Goal: Task Accomplishment & Management: Manage account settings

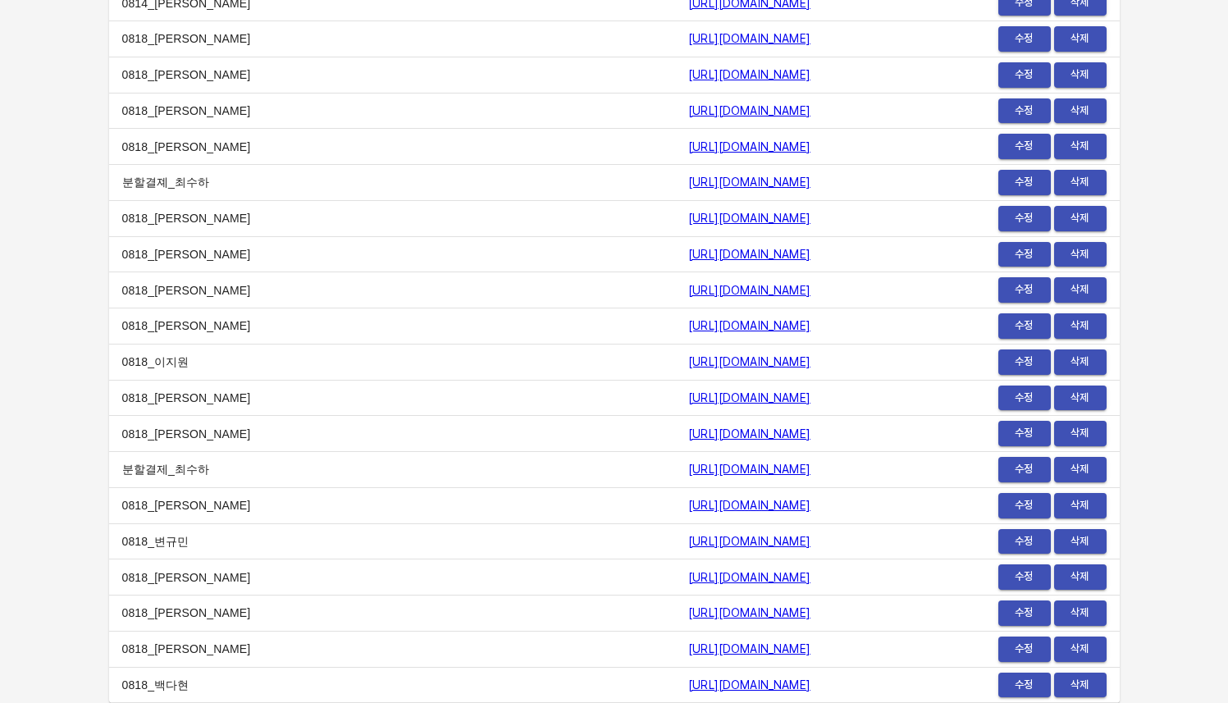
click at [688, 643] on link "[URL][DOMAIN_NAME]" at bounding box center [749, 648] width 122 height 13
click at [1015, 678] on span "수정" at bounding box center [1025, 685] width 36 height 19
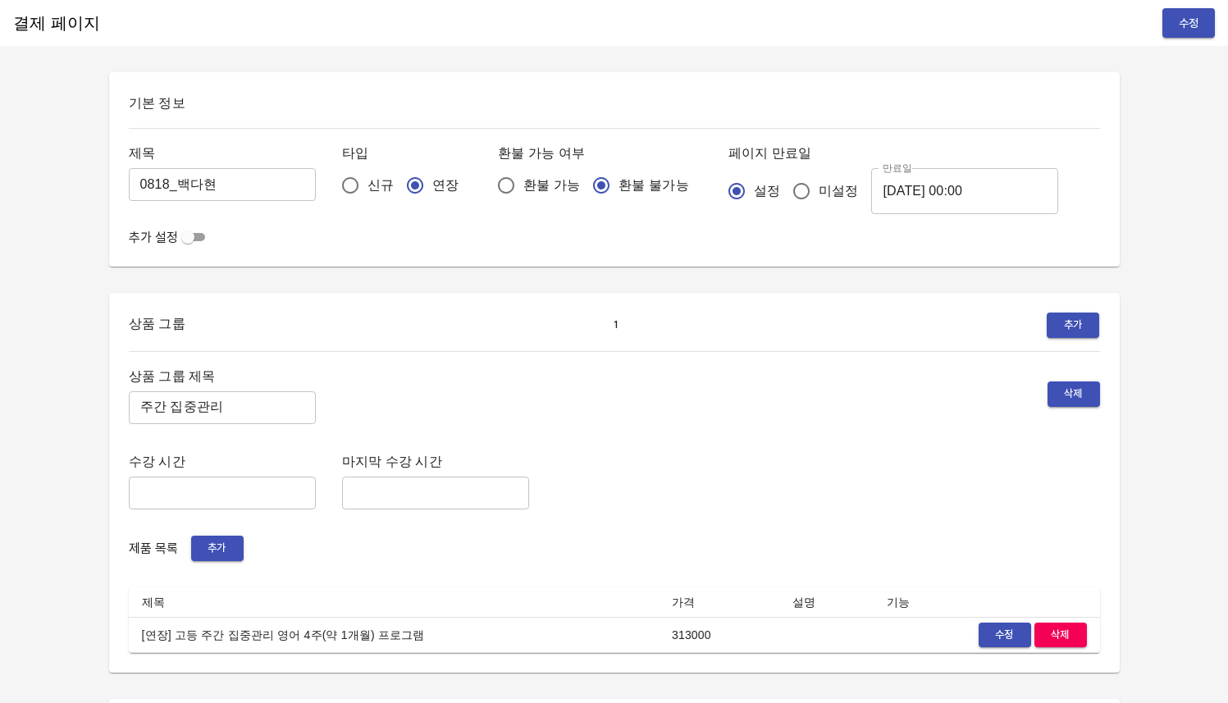
click at [188, 236] on input "checkbox" at bounding box center [187, 237] width 59 height 20
checkbox input "true"
